Goal: Entertainment & Leisure: Browse casually

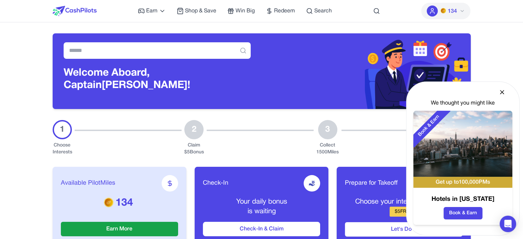
click at [500, 92] on icon at bounding box center [502, 92] width 7 height 7
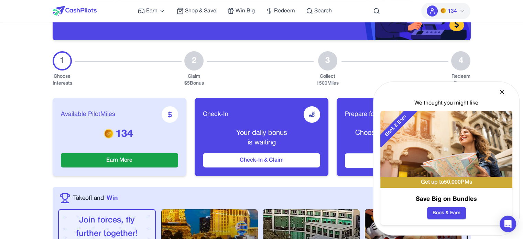
scroll to position [138, 0]
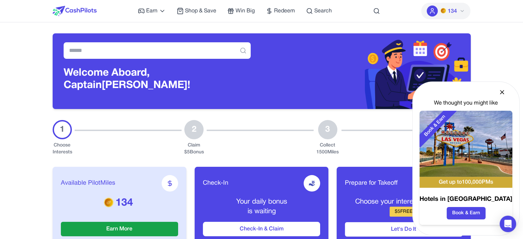
click at [502, 93] on icon at bounding box center [502, 91] width 3 height 3
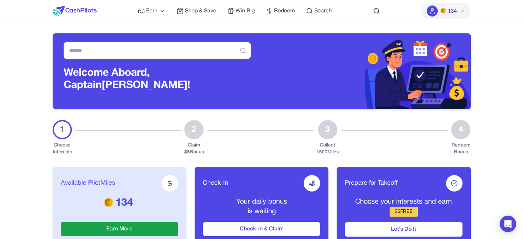
click at [223, 59] on input "text" at bounding box center [157, 50] width 187 height 17
click at [258, 64] on div "Welcome Aboard, Captain danidwek!" at bounding box center [157, 71] width 209 height 76
click at [278, 64] on img at bounding box center [366, 71] width 209 height 76
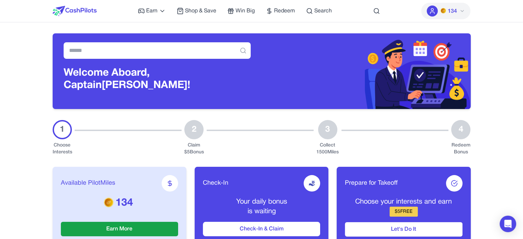
click at [381, 12] on div "Earn Play Games Enjoy fun games and earn Try New App Test new app for rewards T…" at bounding box center [262, 11] width 418 height 22
click at [380, 12] on div "Earn Play Games Enjoy fun games and earn Try New App Test new app for rewards T…" at bounding box center [262, 11] width 418 height 22
click at [379, 11] on icon at bounding box center [376, 11] width 7 height 7
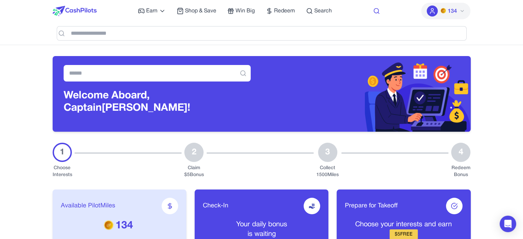
click at [379, 11] on icon at bounding box center [376, 11] width 7 height 7
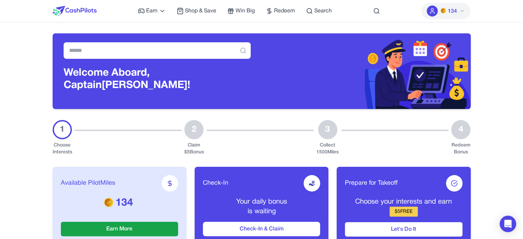
click at [454, 14] on span "134" at bounding box center [452, 11] width 9 height 8
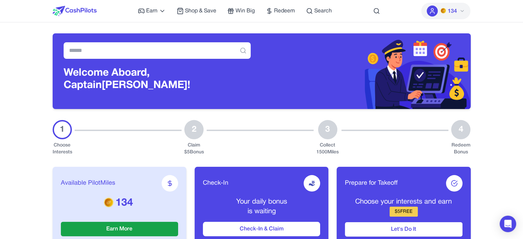
click at [448, 8] on span "134" at bounding box center [452, 11] width 9 height 8
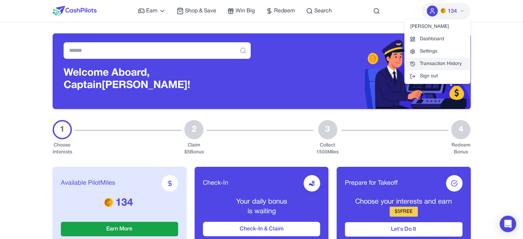
click at [462, 59] on link "Transaction History" at bounding box center [438, 64] width 66 height 12
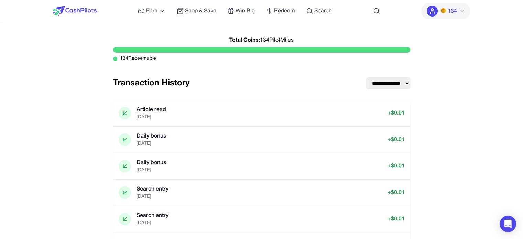
click at [386, 83] on select "**********" at bounding box center [388, 83] width 44 height 12
click at [387, 83] on select "**********" at bounding box center [388, 83] width 44 height 12
click at [381, 67] on div "Total Coins: 134 PilotMiles 134 Redeemable" at bounding box center [261, 55] width 297 height 44
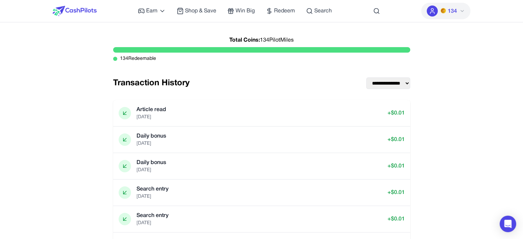
click at [149, 16] on div "Earn Play Games Enjoy fun games and earn Try New App Test new app for rewards T…" at bounding box center [235, 11] width 194 height 22
click at [149, 13] on span "Earn" at bounding box center [151, 11] width 11 height 8
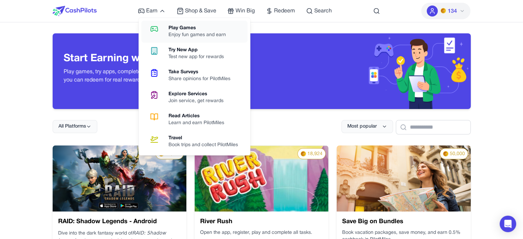
click at [189, 31] on div "Play Games" at bounding box center [200, 28] width 63 height 7
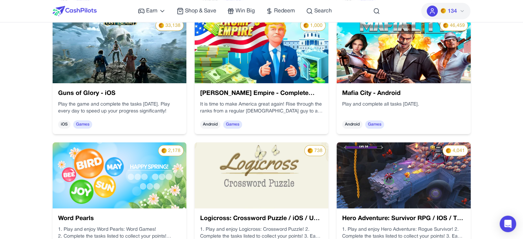
scroll to position [619, 0]
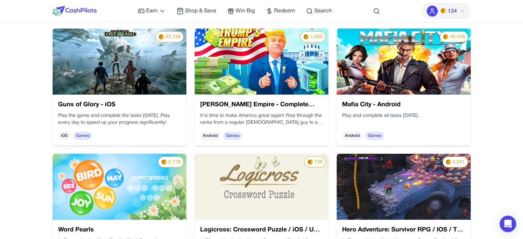
click at [230, 86] on img at bounding box center [262, 62] width 134 height 66
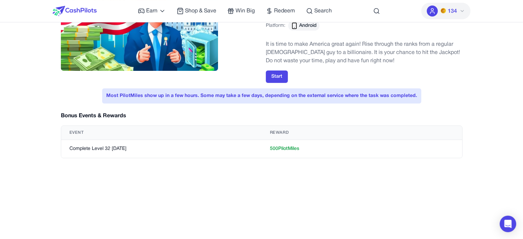
scroll to position [34, 0]
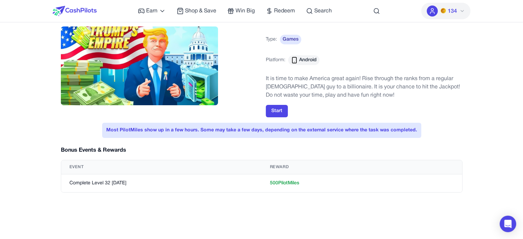
click at [269, 147] on div "Bonus Events & Rewards" at bounding box center [262, 150] width 402 height 8
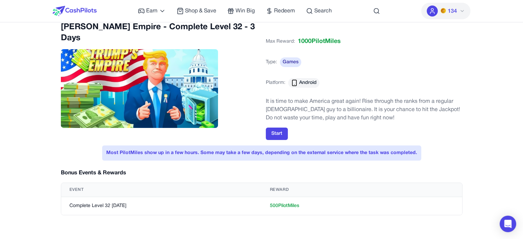
scroll to position [0, 0]
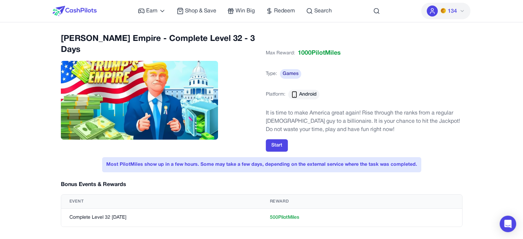
click at [247, 120] on div "[PERSON_NAME] Empire - Complete Level 32 - 3 Days" at bounding box center [159, 91] width 197 height 117
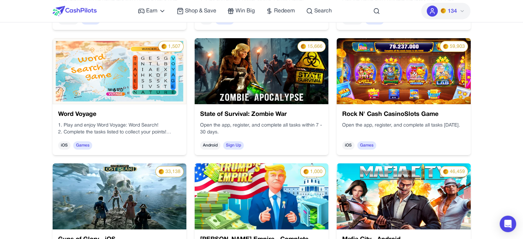
scroll to position [544, 0]
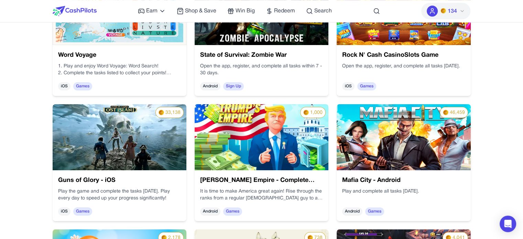
click at [285, 140] on img at bounding box center [262, 137] width 134 height 66
